Goal: Task Accomplishment & Management: Manage account settings

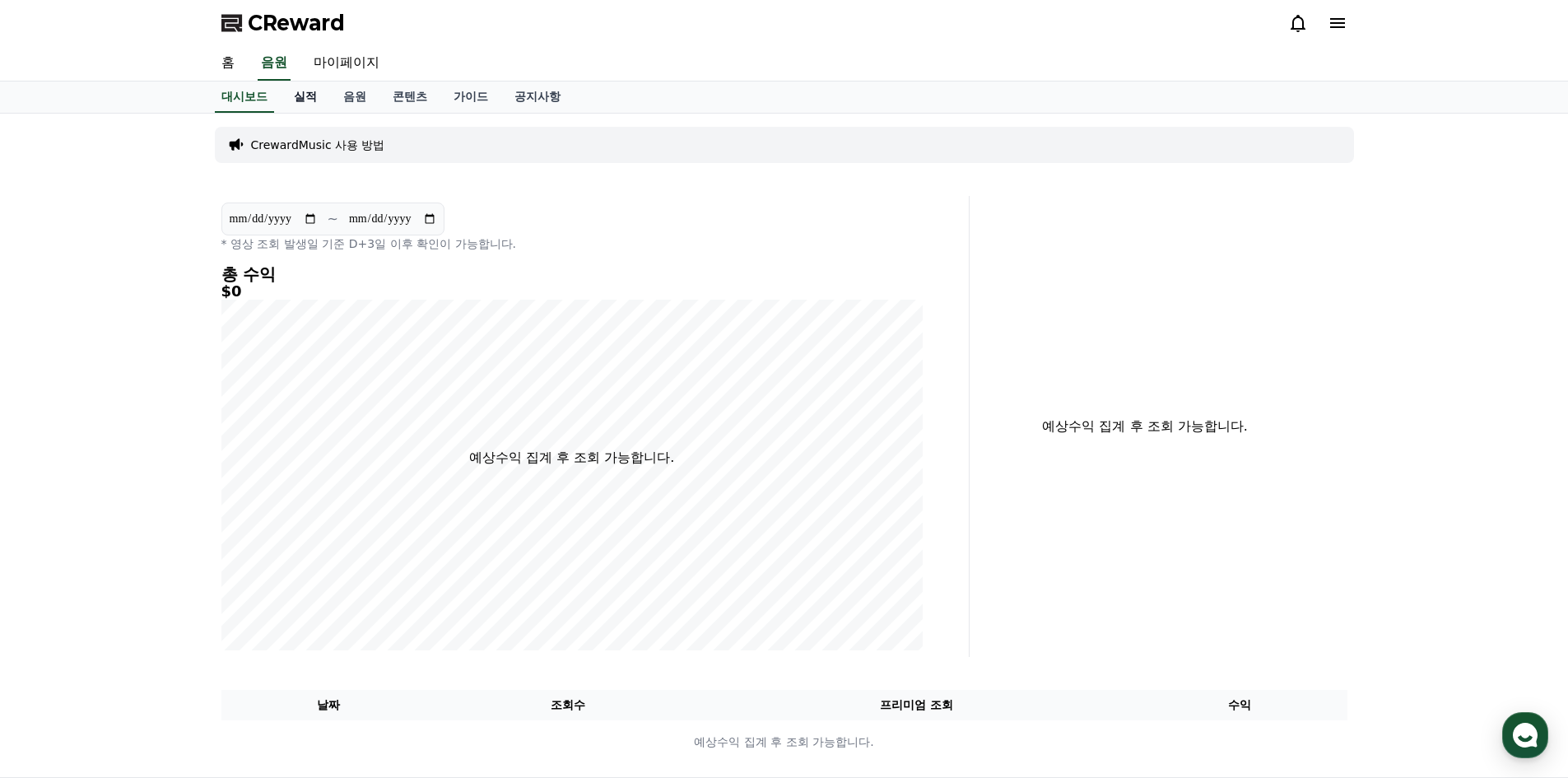
click at [311, 92] on link "실적" at bounding box center [306, 97] width 49 height 32
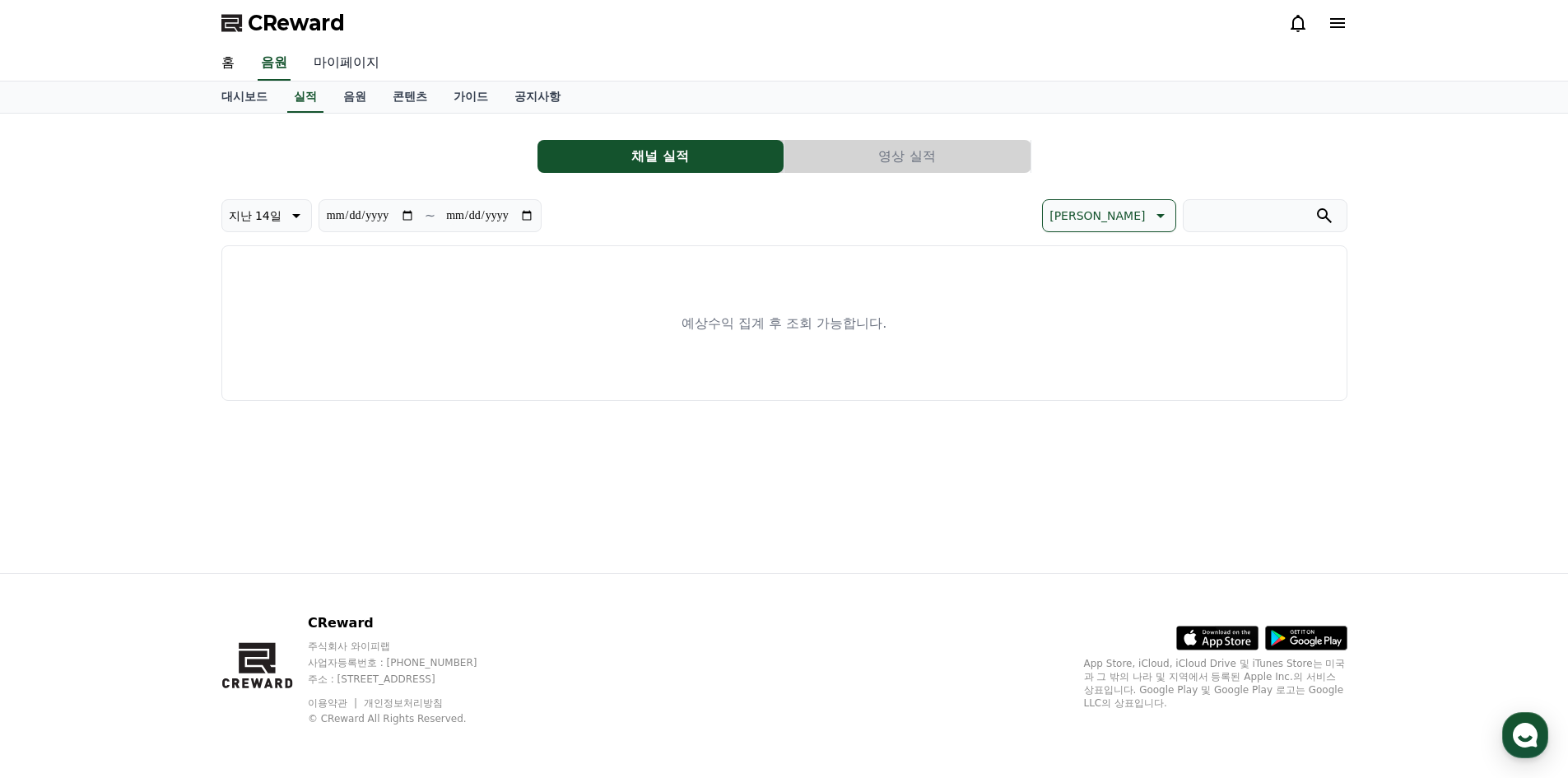
click at [337, 65] on link "마이페이지" at bounding box center [346, 62] width 92 height 34
select select "**********"
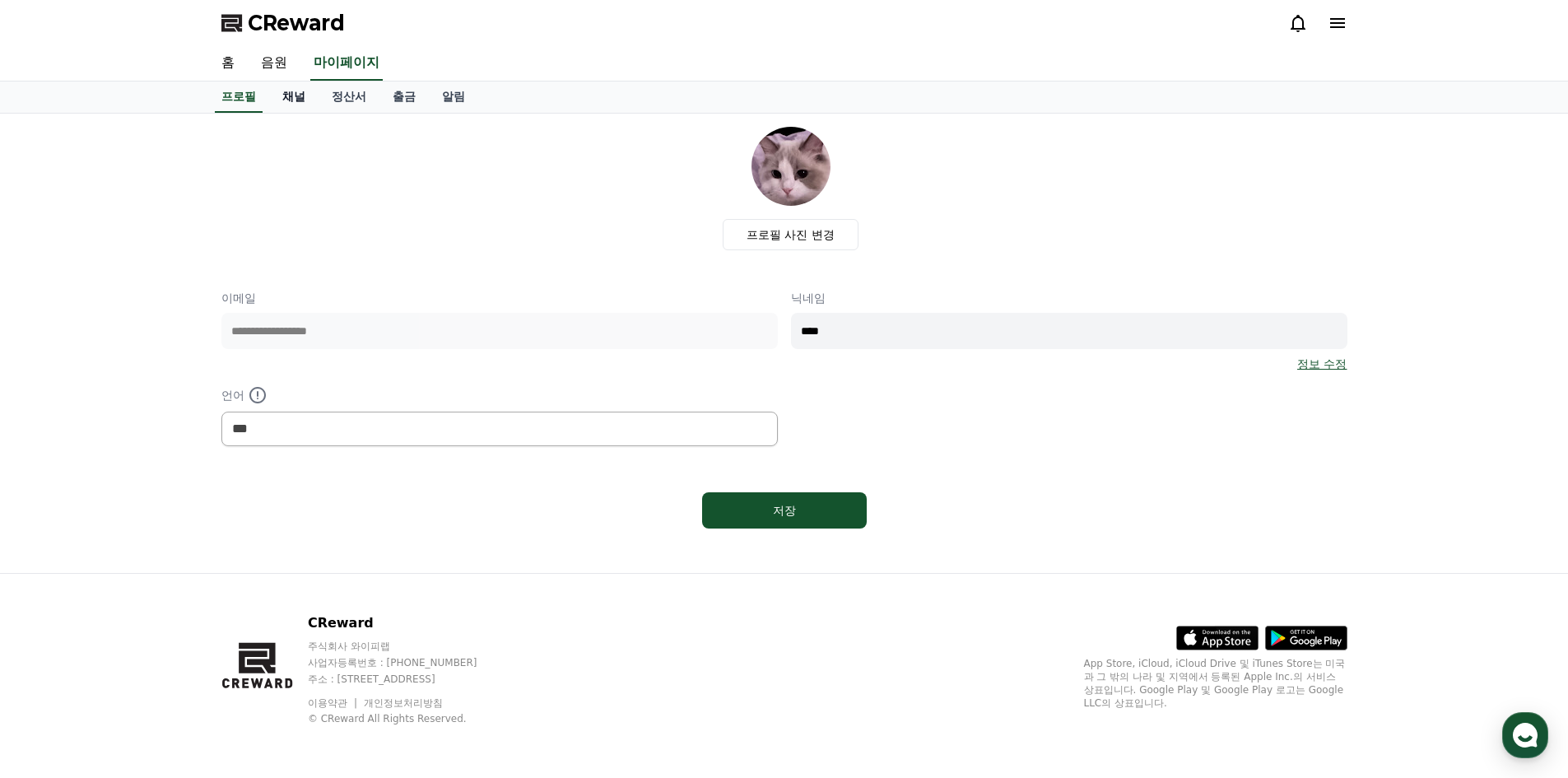
click at [305, 102] on link "채널" at bounding box center [294, 97] width 49 height 32
